Goal: Task Accomplishment & Management: Complete application form

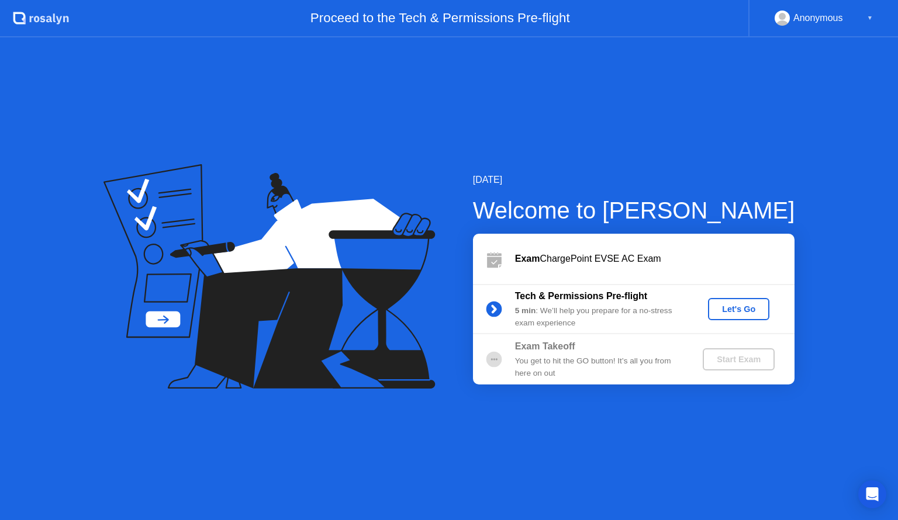
click at [734, 310] on div "Let's Go" at bounding box center [739, 309] width 52 height 9
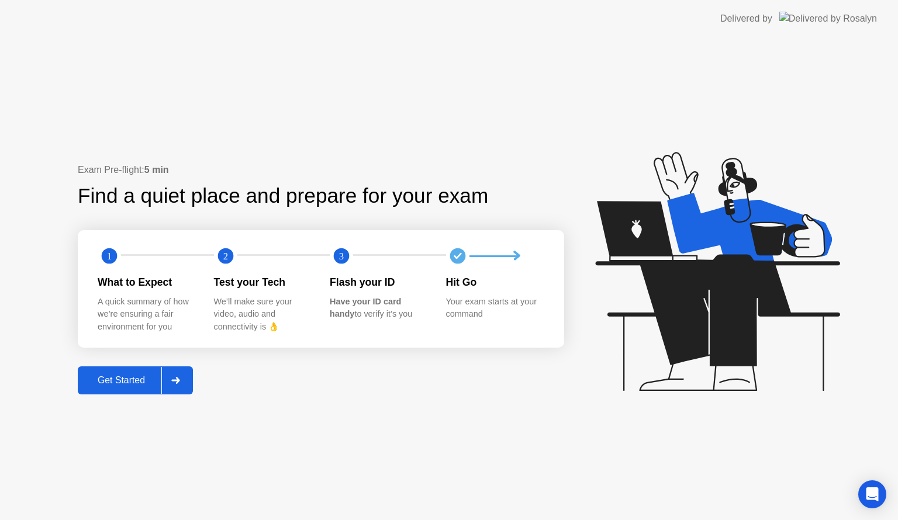
click at [140, 379] on div "Get Started" at bounding box center [121, 380] width 80 height 11
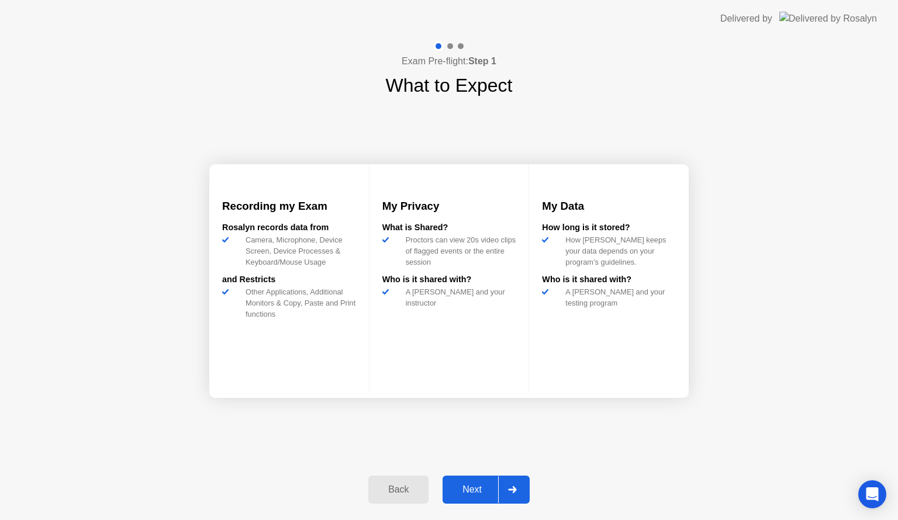
click at [469, 485] on div "Next" at bounding box center [472, 490] width 52 height 11
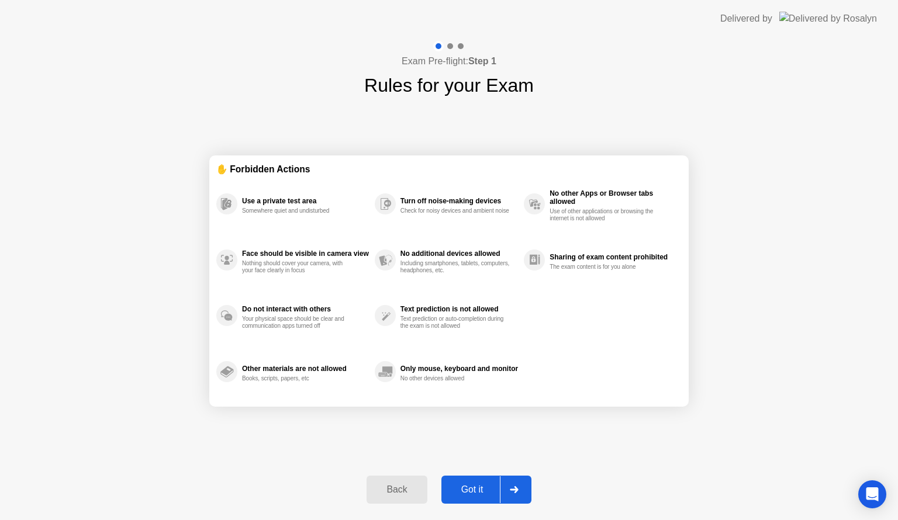
click at [468, 488] on div "Got it" at bounding box center [472, 490] width 55 height 11
select select "**********"
select select "*******"
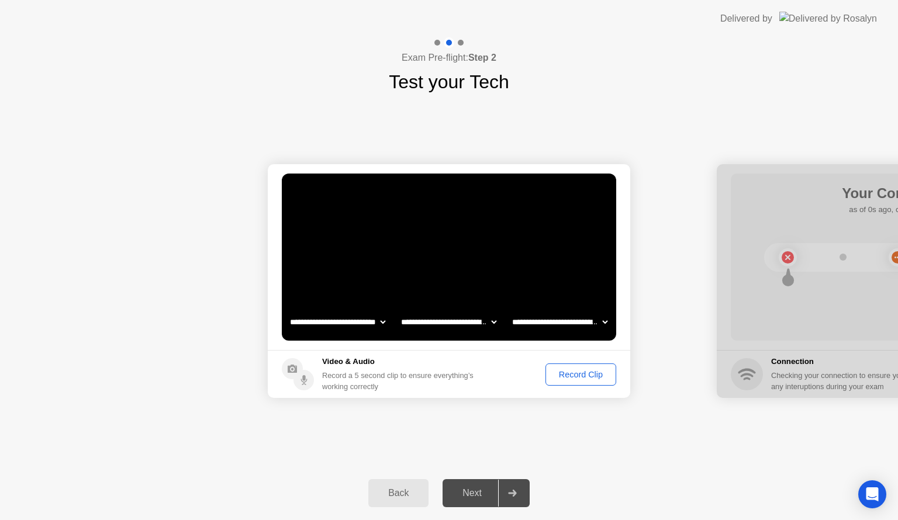
click at [593, 370] on div "Record Clip" at bounding box center [580, 374] width 63 height 9
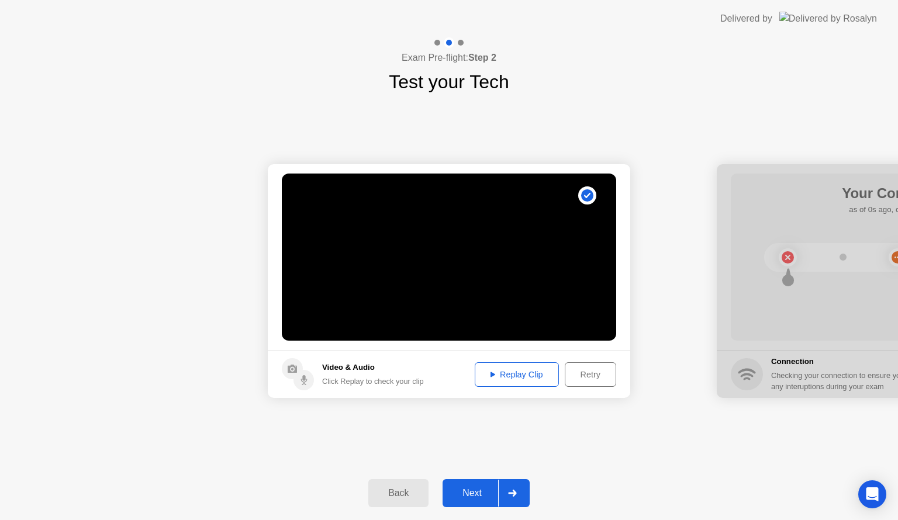
click at [475, 493] on div "Next" at bounding box center [472, 493] width 52 height 11
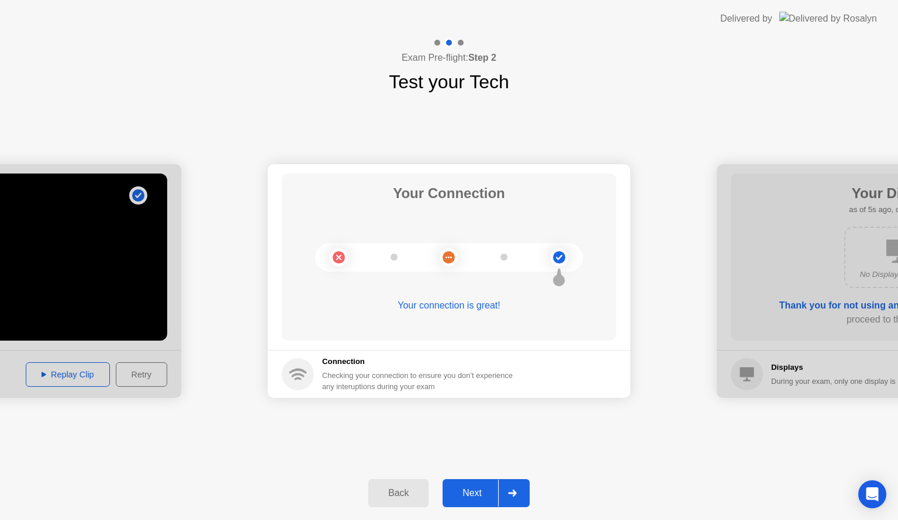
click at [475, 493] on div "Next" at bounding box center [472, 493] width 52 height 11
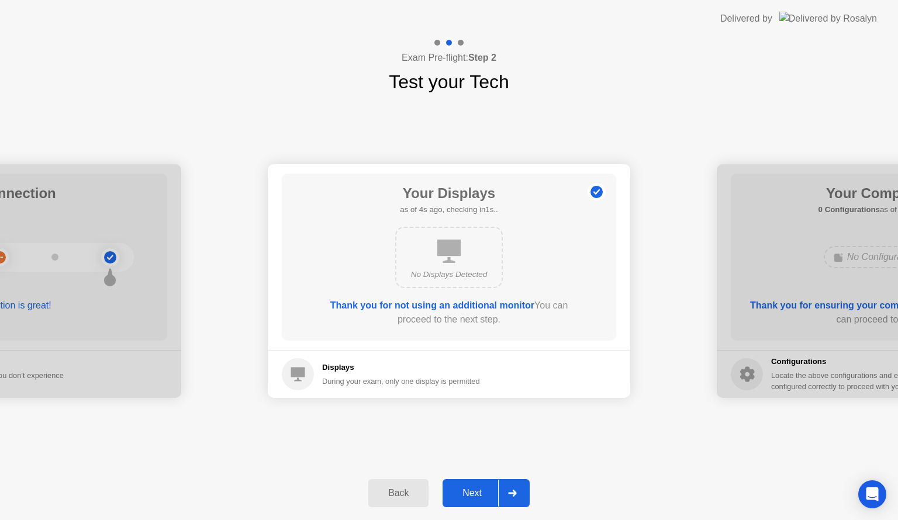
click at [475, 493] on div "Next" at bounding box center [472, 493] width 52 height 11
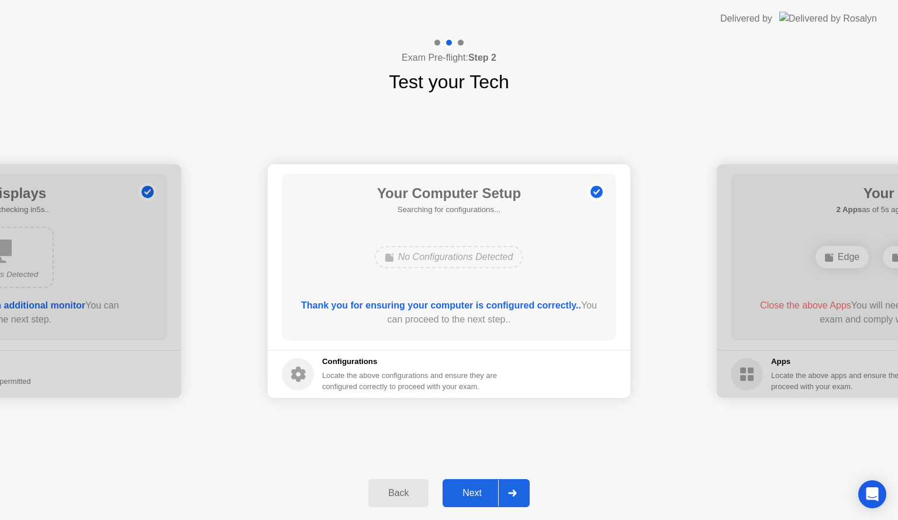
click at [475, 493] on div "Next" at bounding box center [472, 493] width 52 height 11
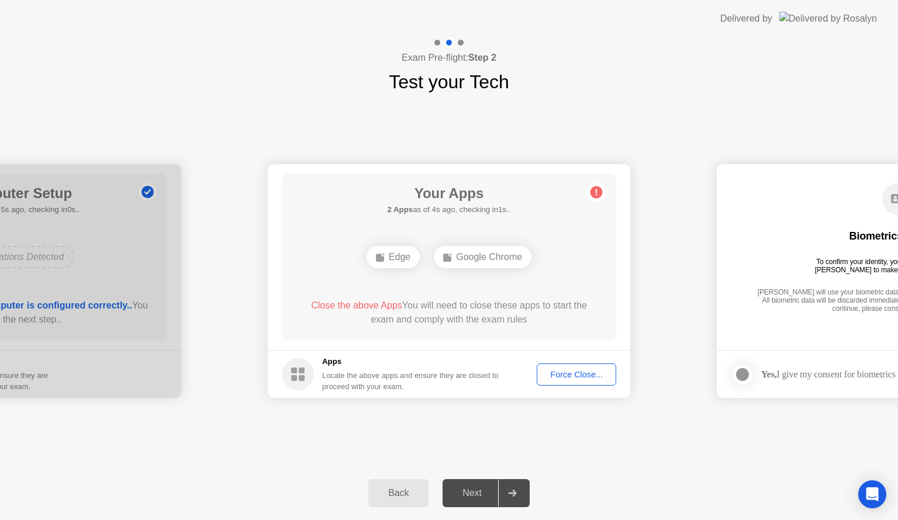
click at [571, 375] on div "Force Close..." at bounding box center [576, 374] width 71 height 9
click at [390, 261] on div "Edge" at bounding box center [393, 257] width 53 height 22
click at [389, 254] on div "Edge" at bounding box center [393, 257] width 53 height 22
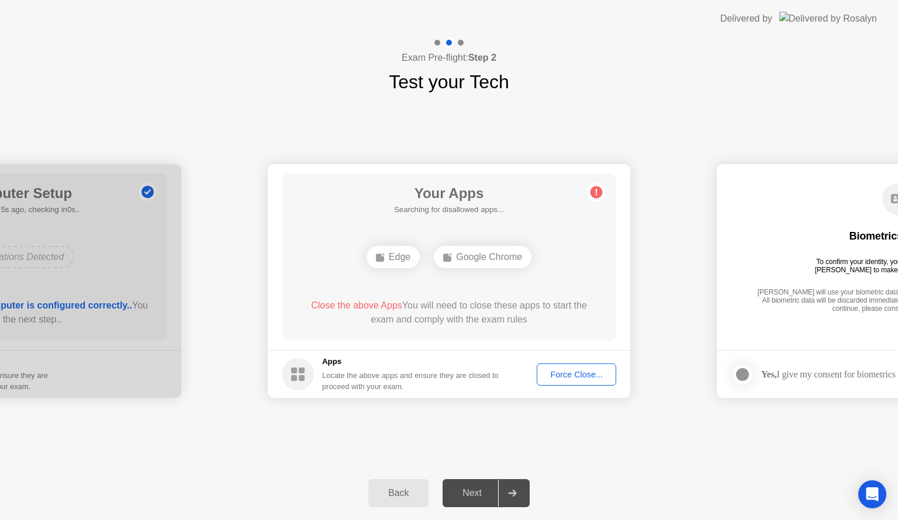
click at [389, 254] on div "Edge" at bounding box center [393, 257] width 53 height 22
click at [336, 306] on span "Close the above Apps" at bounding box center [356, 305] width 91 height 10
click at [298, 372] on circle at bounding box center [298, 374] width 32 height 32
click at [386, 498] on div "Back" at bounding box center [398, 493] width 53 height 11
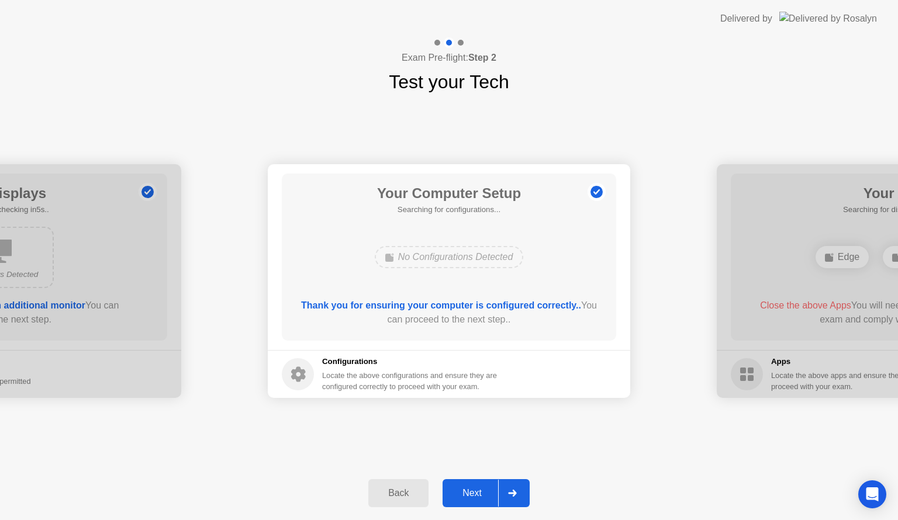
click at [464, 497] on div "Next" at bounding box center [472, 493] width 52 height 11
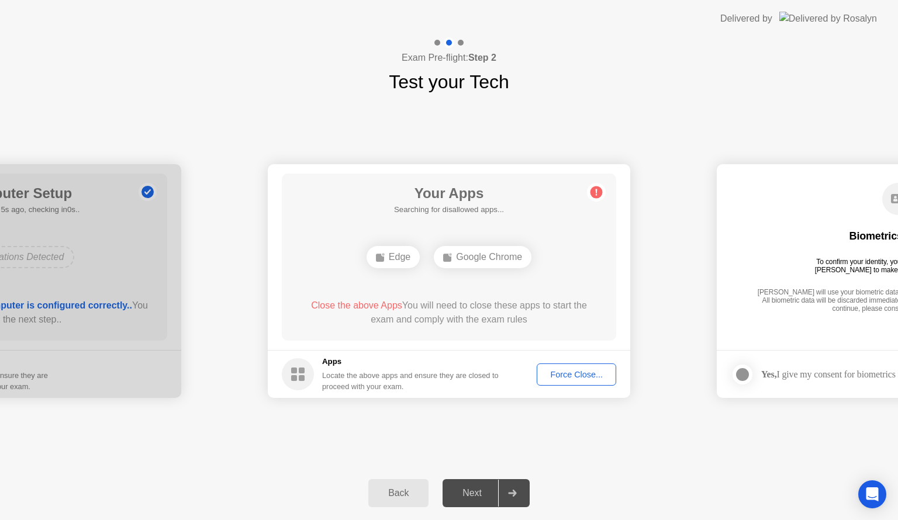
click at [595, 192] on circle at bounding box center [596, 192] width 12 height 12
click at [495, 260] on div "Google Chrome" at bounding box center [483, 257] width 98 height 22
click at [464, 492] on div "Next" at bounding box center [472, 493] width 52 height 11
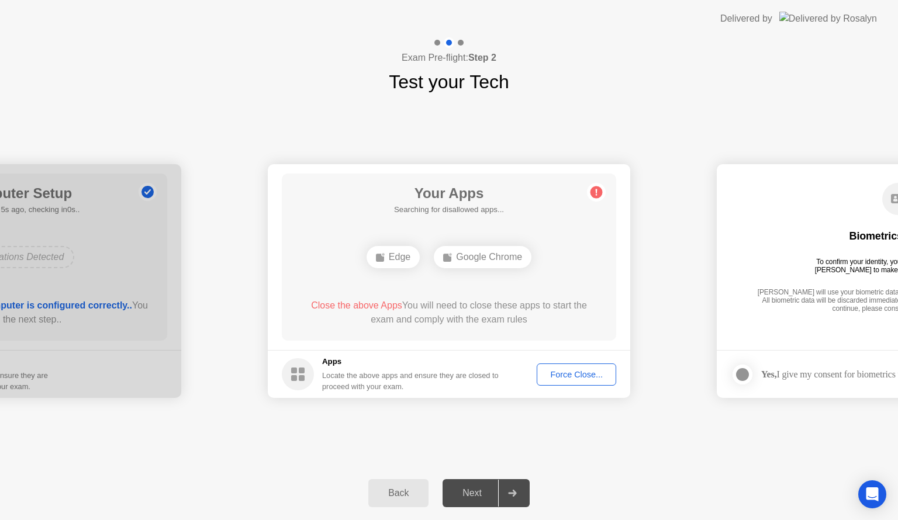
click at [409, 495] on div "Back" at bounding box center [398, 493] width 53 height 11
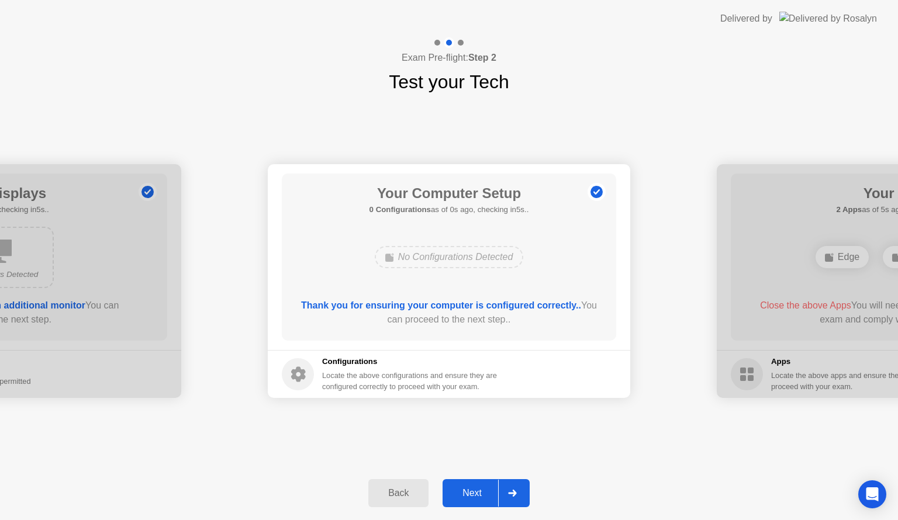
click at [464, 493] on div "Next" at bounding box center [472, 493] width 52 height 11
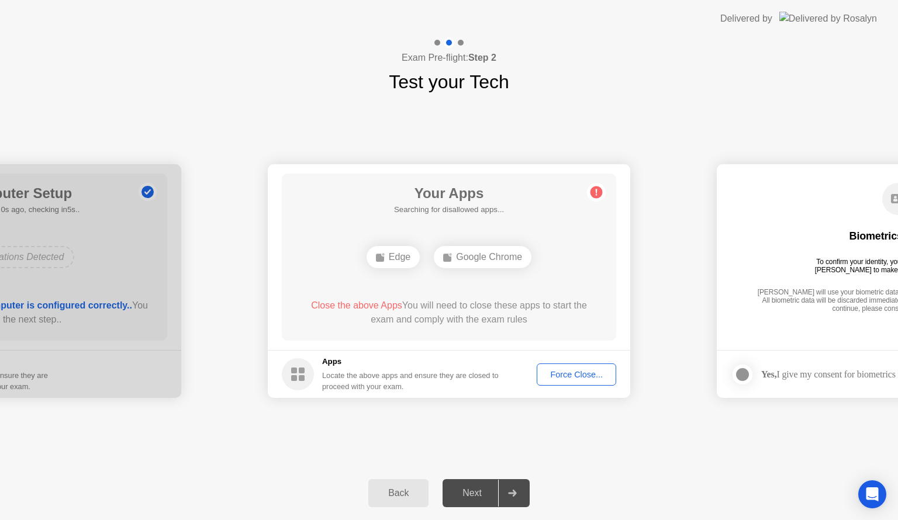
click at [565, 372] on div "Force Close..." at bounding box center [576, 374] width 71 height 9
click at [569, 377] on div "Force Close..." at bounding box center [576, 374] width 71 height 9
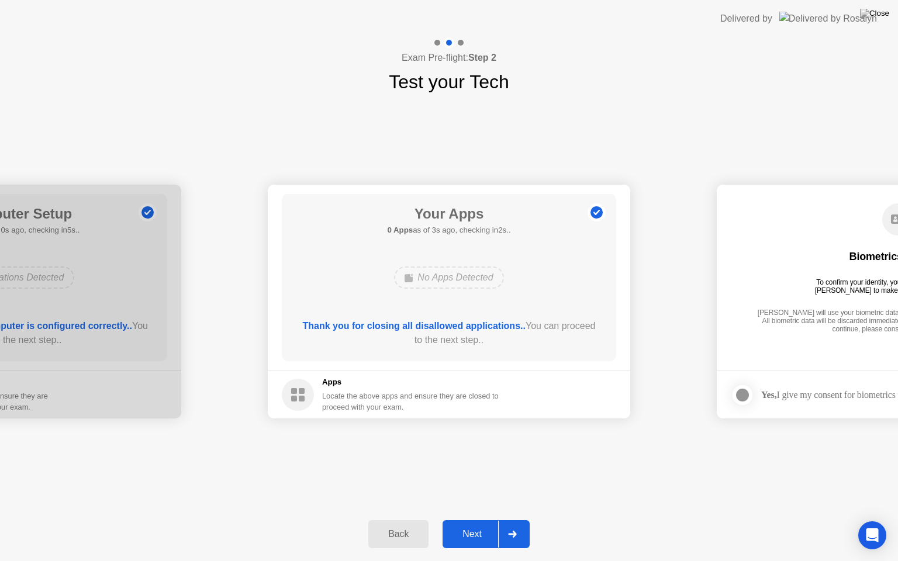
click at [469, 520] on div "Next" at bounding box center [472, 534] width 52 height 11
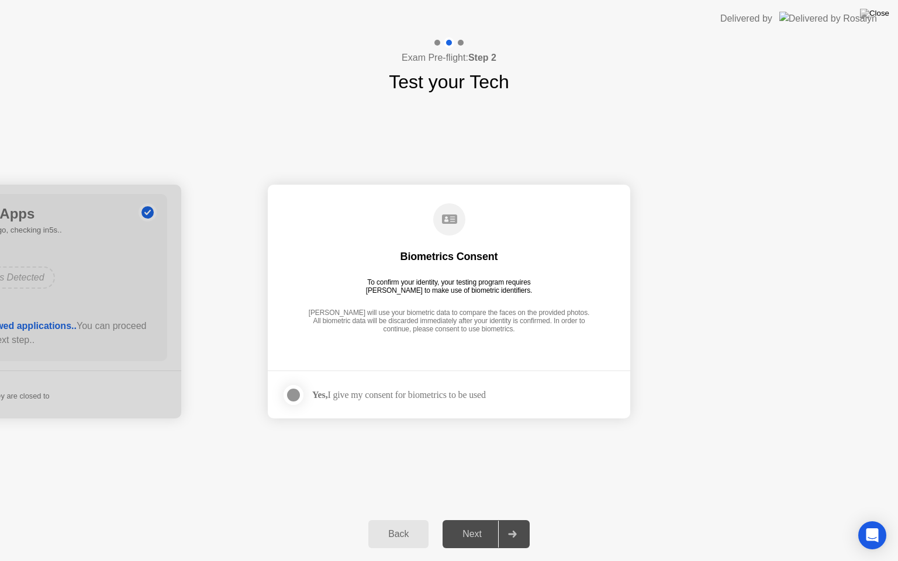
click at [469, 520] on div "Next" at bounding box center [472, 534] width 52 height 11
click at [411, 395] on div "Yes, I give my consent for biometrics to be used" at bounding box center [399, 394] width 174 height 11
click at [295, 393] on div at bounding box center [293, 395] width 14 height 14
click at [482, 520] on button "Next" at bounding box center [485, 534] width 87 height 28
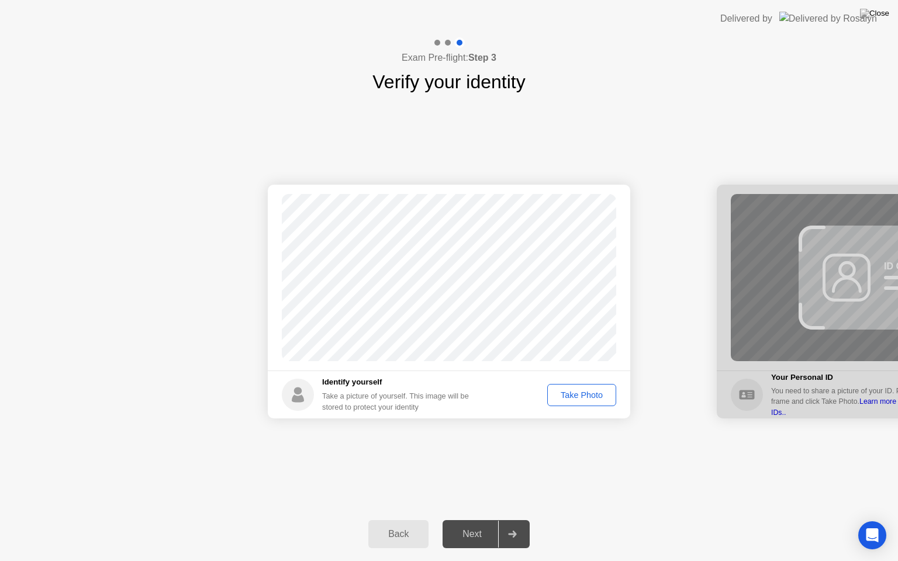
click at [575, 391] on div "Take Photo" at bounding box center [581, 394] width 61 height 9
click at [457, 520] on div "Next" at bounding box center [472, 534] width 52 height 11
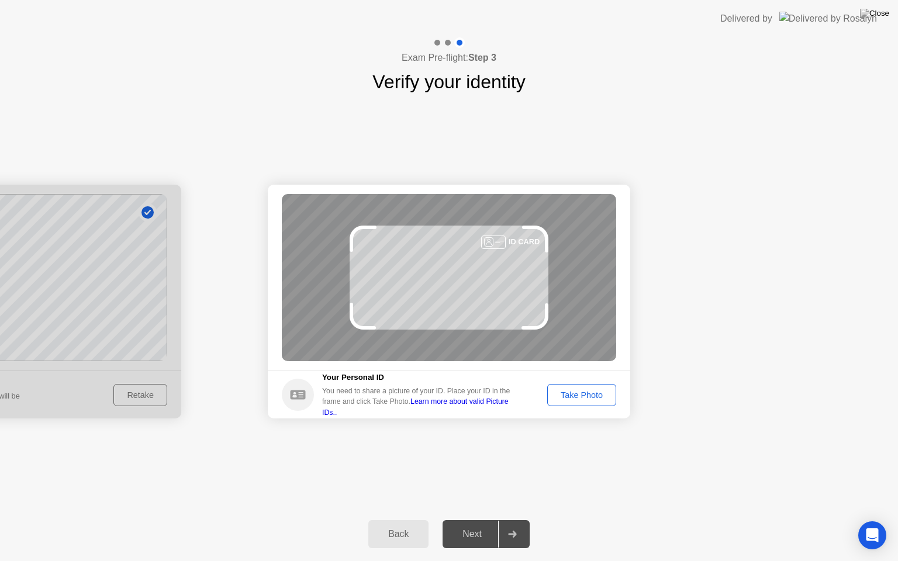
click at [561, 402] on button "Take Photo" at bounding box center [581, 395] width 69 height 22
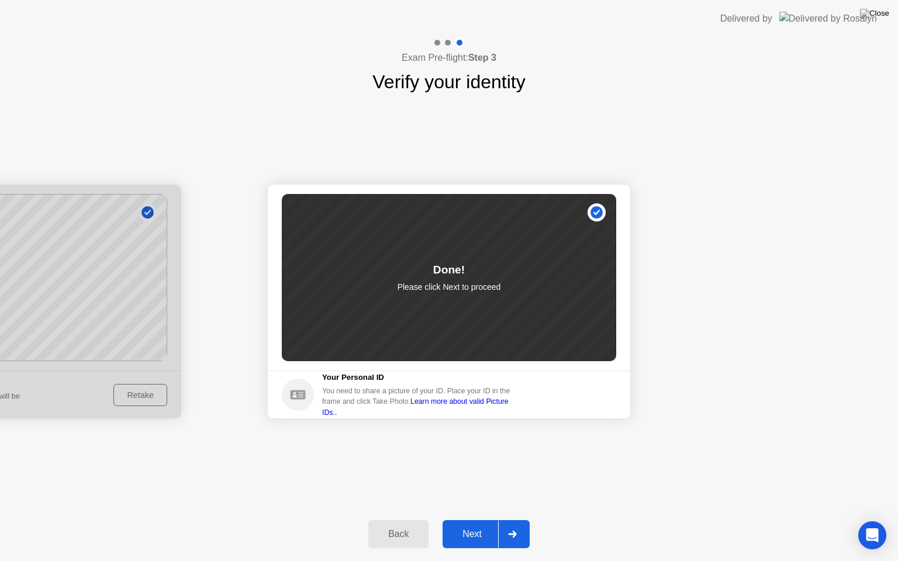
click at [458, 520] on div "Next" at bounding box center [472, 534] width 52 height 11
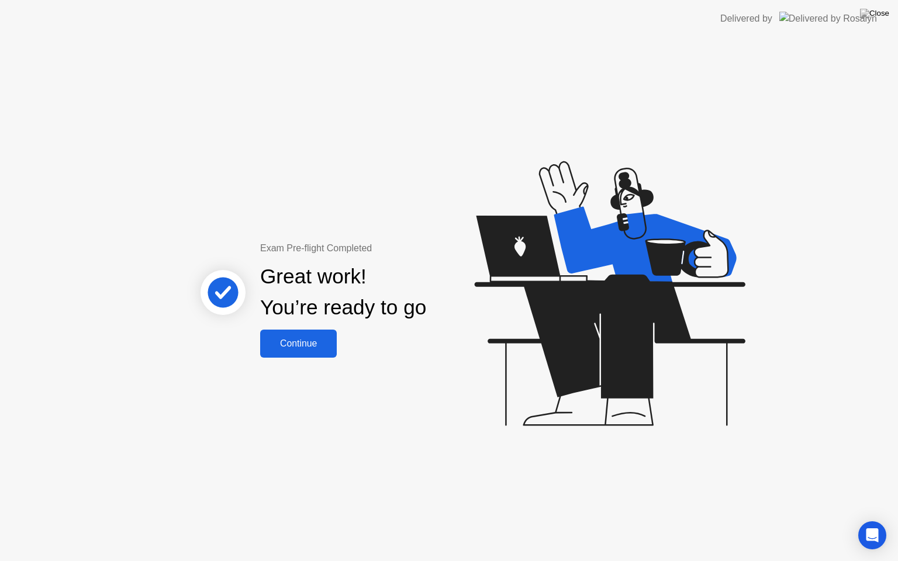
click at [315, 344] on div "Continue" at bounding box center [299, 343] width 70 height 11
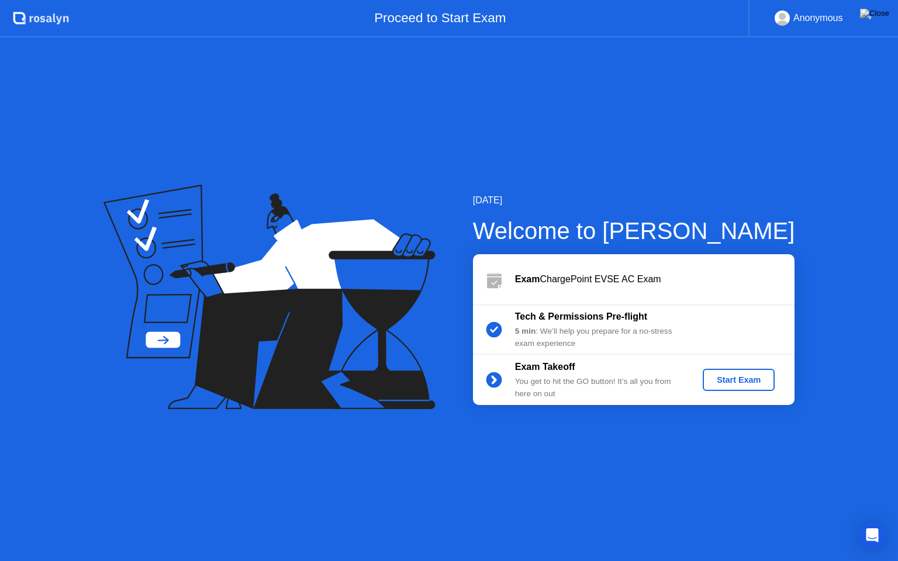
click at [727, 382] on div "Start Exam" at bounding box center [738, 379] width 63 height 9
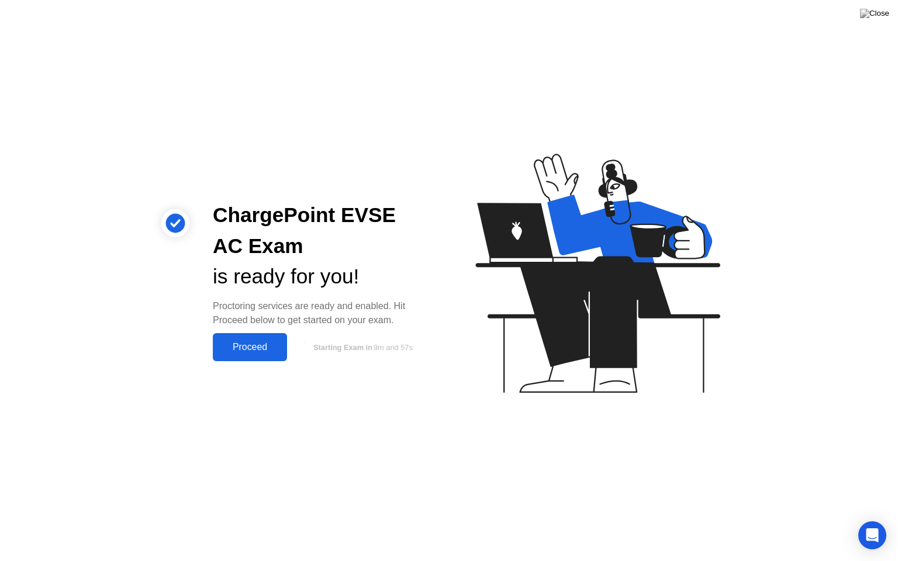
click at [257, 344] on div "Proceed" at bounding box center [249, 347] width 67 height 11
